Goal: Task Accomplishment & Management: Use online tool/utility

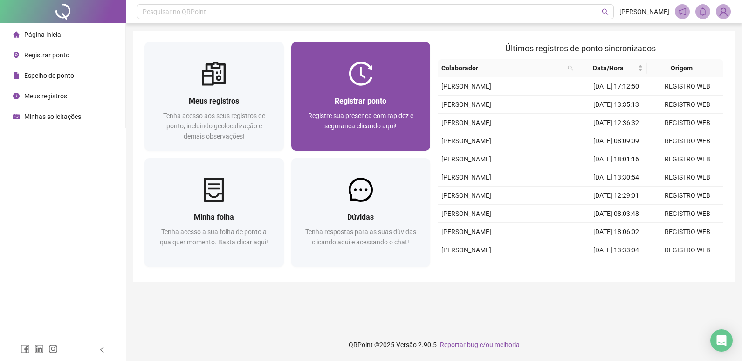
click at [346, 85] on div at bounding box center [360, 74] width 139 height 24
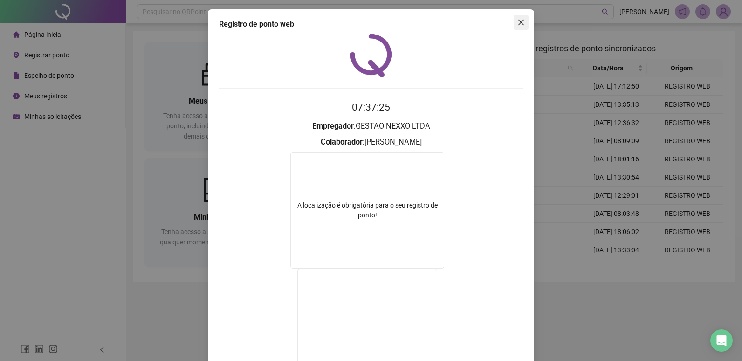
click at [522, 21] on span "Close" at bounding box center [520, 22] width 15 height 7
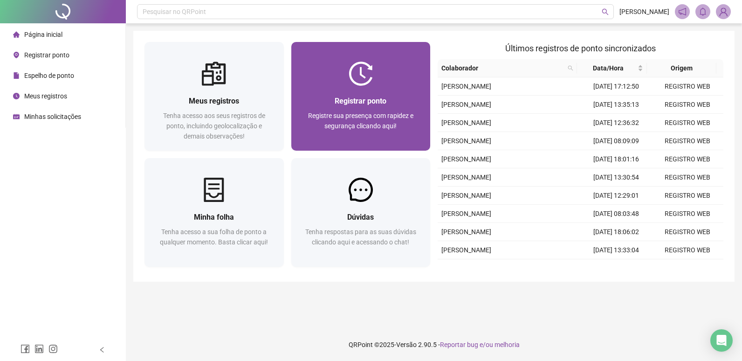
click at [324, 108] on div "Registrar ponto Registre sua presença com rapidez e segurança clicando aqui!" at bounding box center [360, 118] width 117 height 46
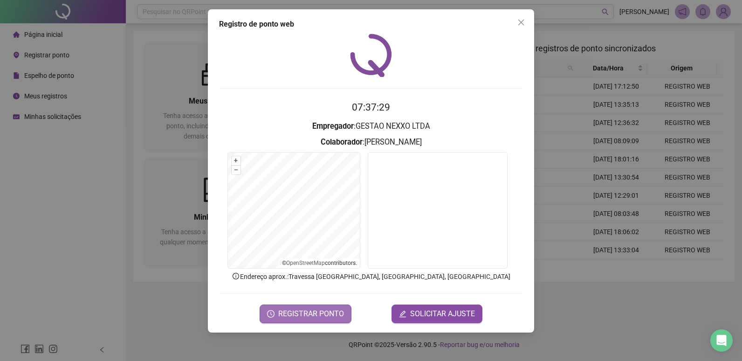
click at [324, 312] on span "REGISTRAR PONTO" at bounding box center [311, 313] width 66 height 11
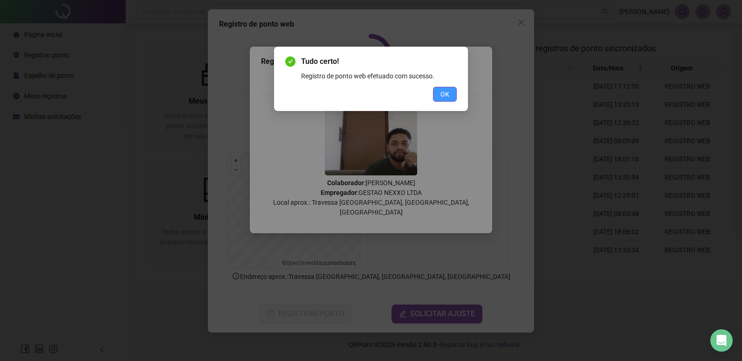
click at [440, 91] on span "OK" at bounding box center [444, 94] width 9 height 10
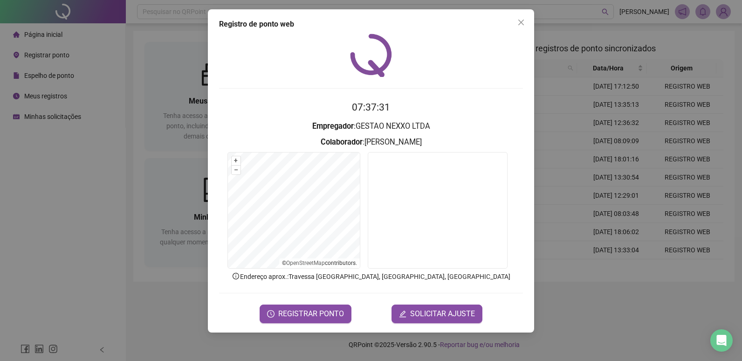
click at [525, 13] on div "Registro de ponto web 07:37:31 Empregador : GESTAO NEXXO LTDA Colaborador : [PE…" at bounding box center [371, 170] width 326 height 323
click at [519, 21] on icon "close" at bounding box center [521, 23] width 6 height 6
